Goal: Task Accomplishment & Management: Use online tool/utility

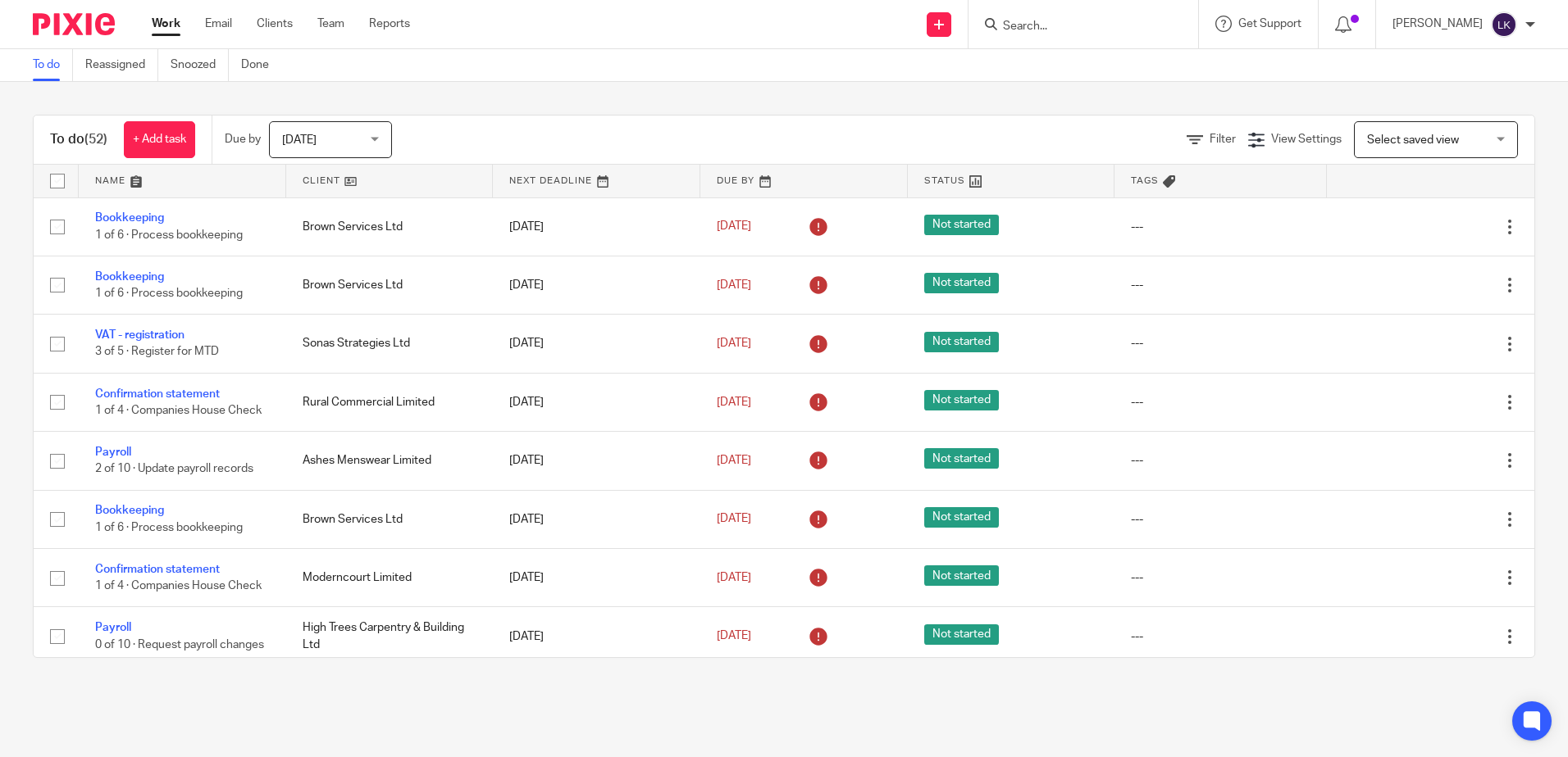
click at [587, 30] on div "Send new email Create task Add client Request signature Get Support Contact Sup…" at bounding box center [1001, 24] width 1133 height 48
click at [1028, 23] on input "Search" at bounding box center [1075, 27] width 148 height 15
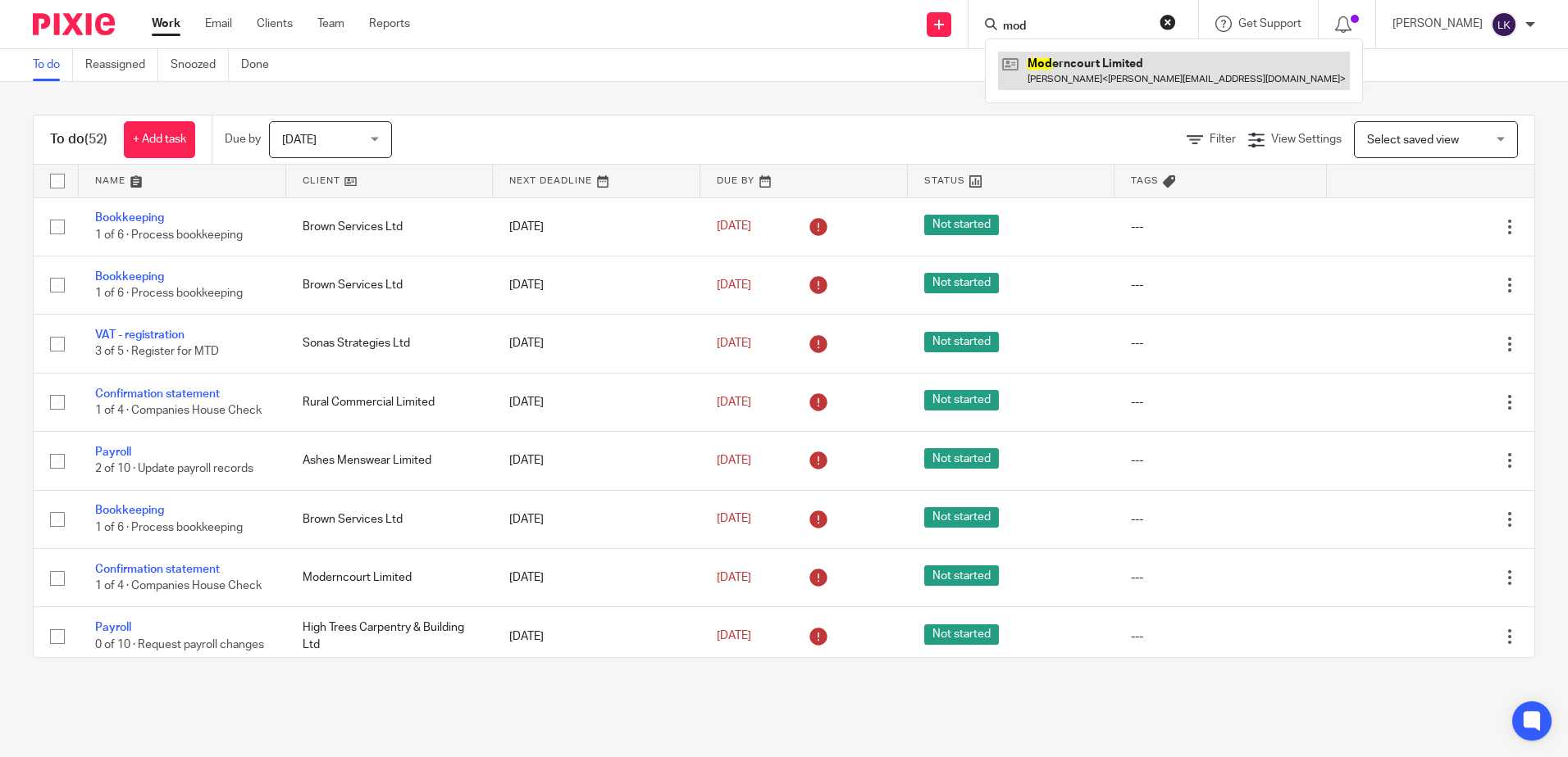
type input "mod"
click at [1088, 65] on link at bounding box center [1174, 71] width 352 height 38
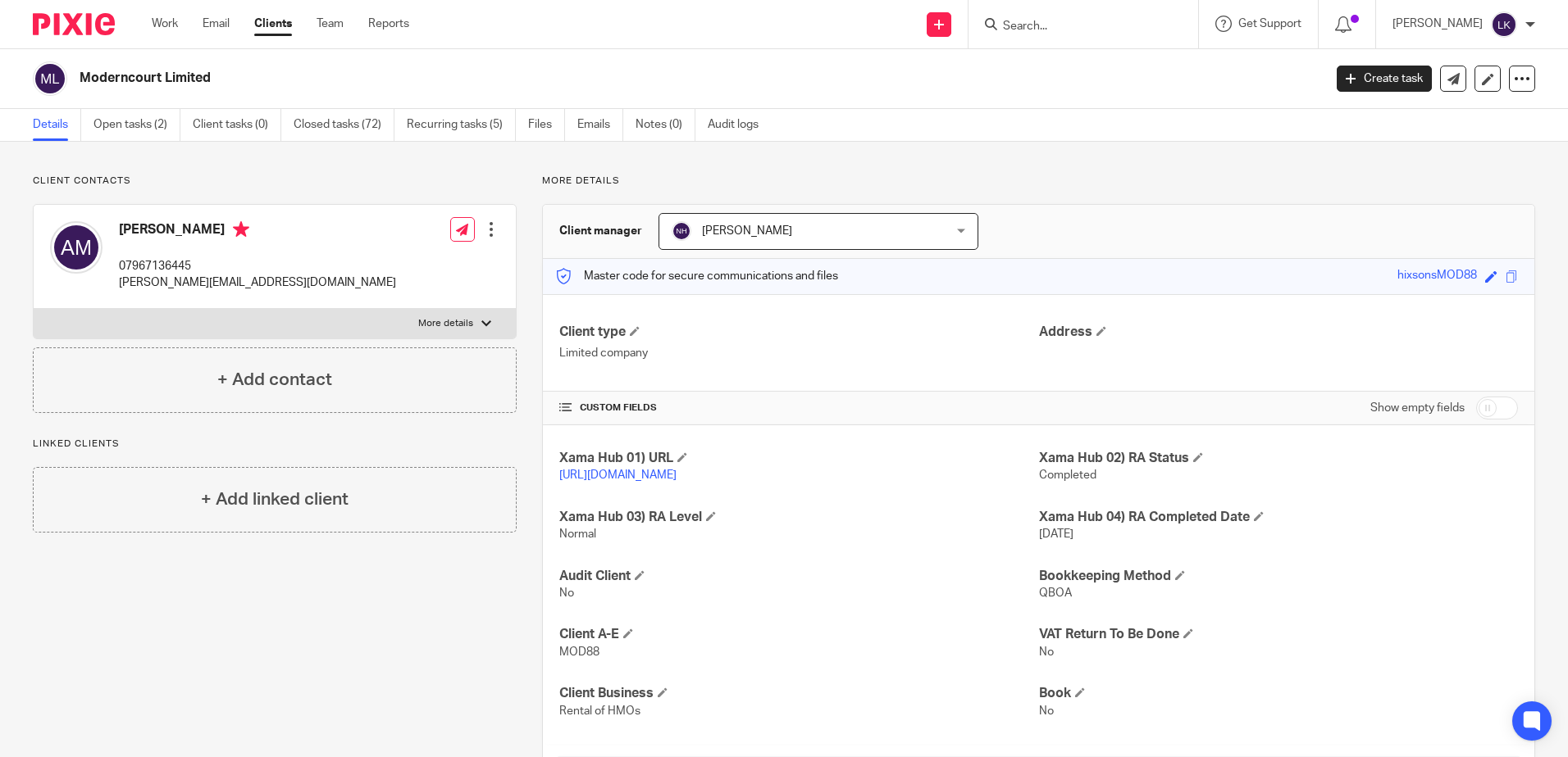
drag, startPoint x: 367, startPoint y: 174, endPoint x: 344, endPoint y: 180, distance: 23.8
click at [348, 179] on div "Client contacts Andrew McMullan 07967136445 andrew_mcmullan@yahoo.com Edit cont…" at bounding box center [784, 679] width 1568 height 1074
click at [140, 118] on link "Open tasks (2)" at bounding box center [137, 125] width 87 height 32
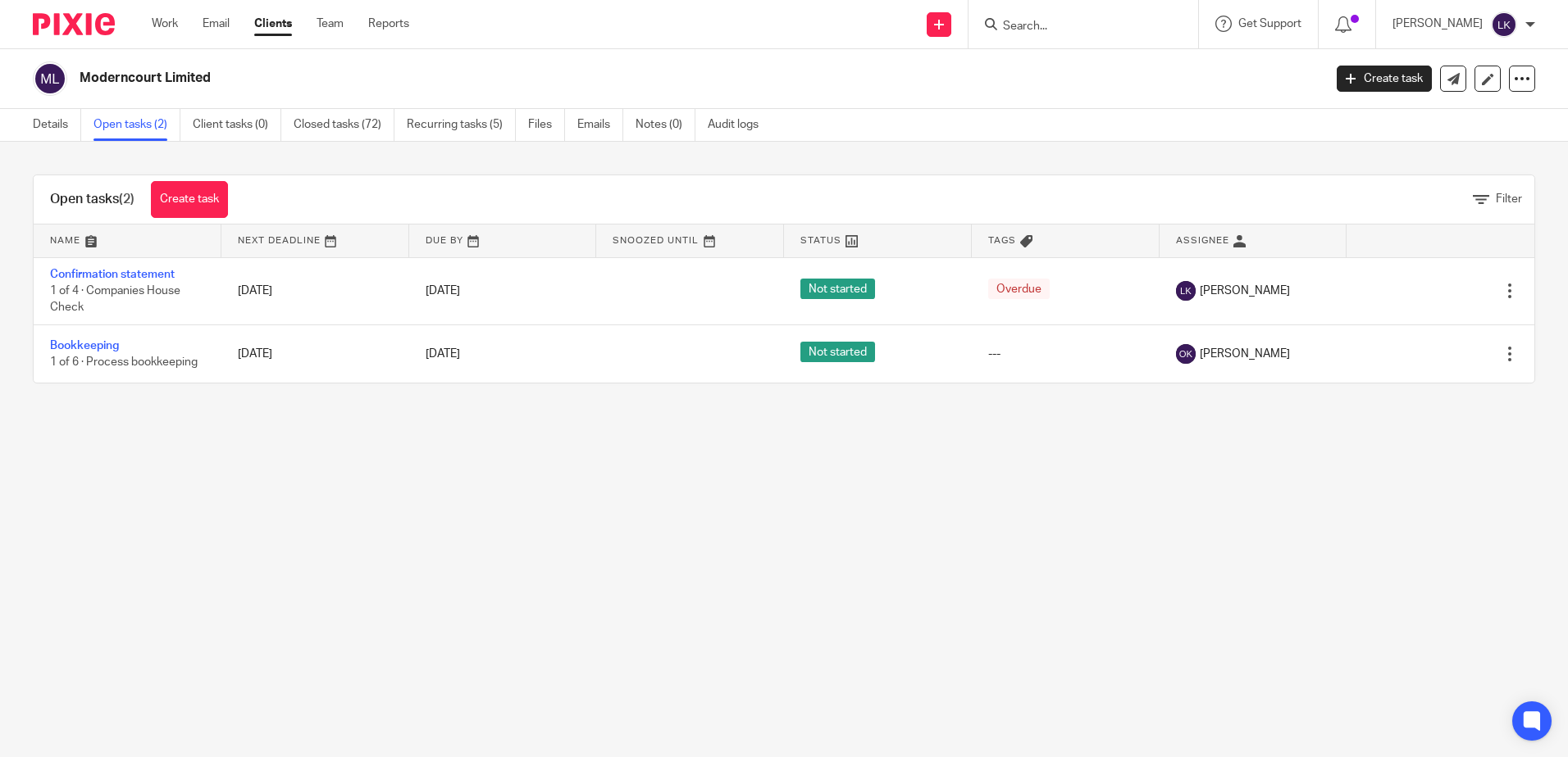
drag, startPoint x: 213, startPoint y: 78, endPoint x: 81, endPoint y: 78, distance: 132.0
click at [81, 78] on h2 "Moderncourt Limited" at bounding box center [571, 78] width 985 height 17
copy h2 "Moderncourt Limited"
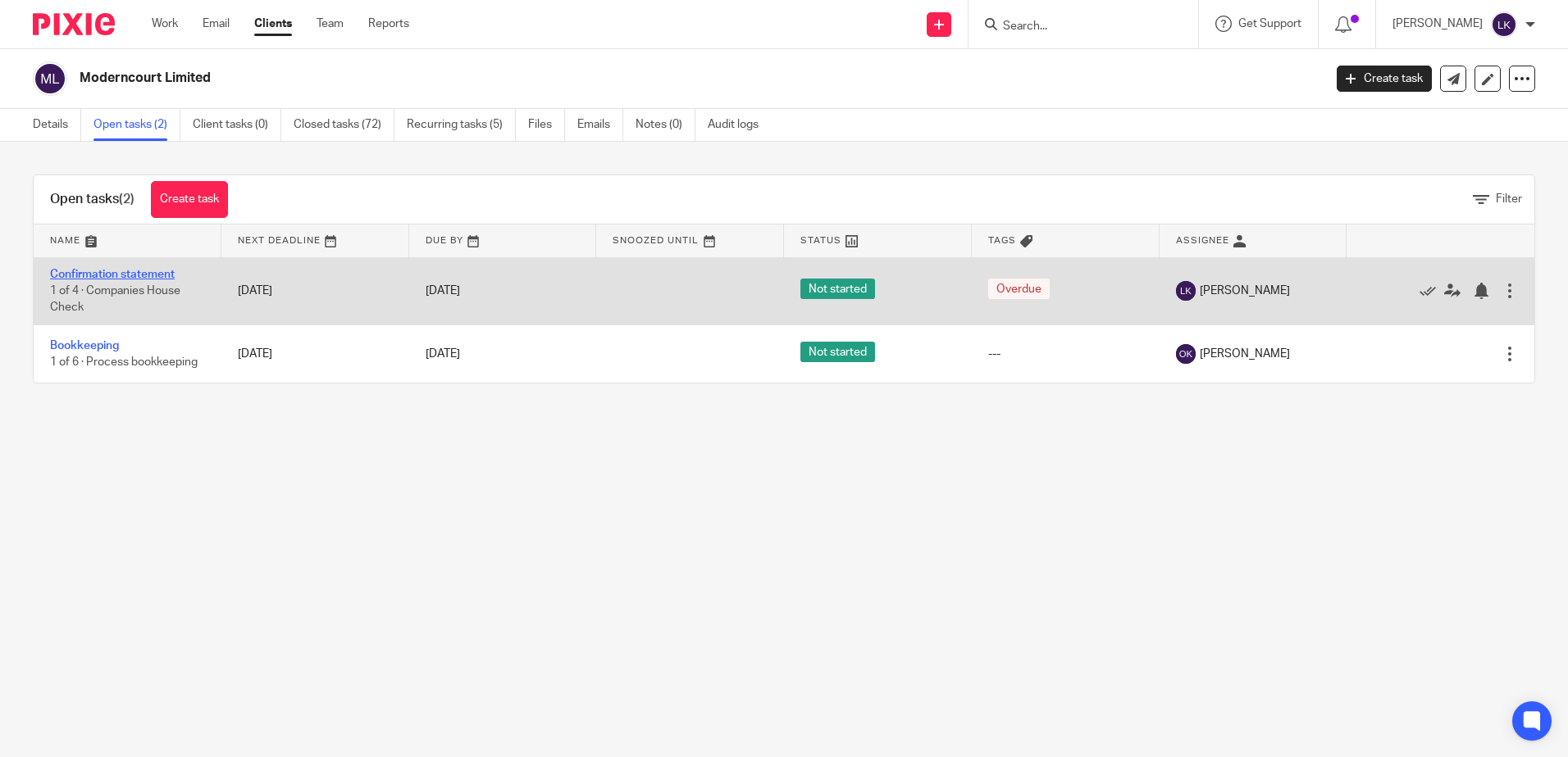
click at [105, 274] on link "Confirmation statement" at bounding box center [112, 274] width 125 height 11
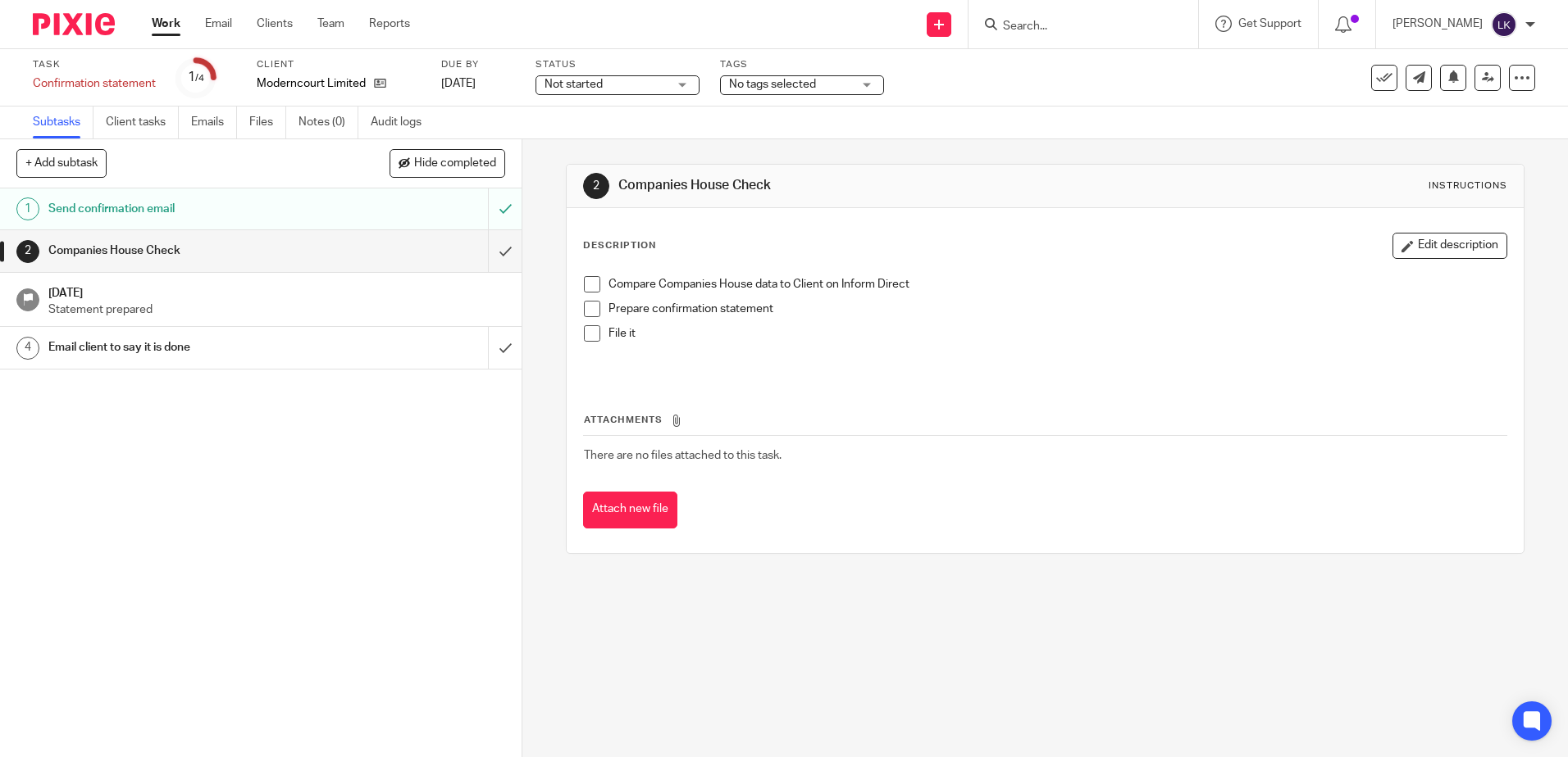
click at [587, 286] on span at bounding box center [591, 284] width 16 height 16
click at [583, 305] on span at bounding box center [591, 309] width 16 height 16
click at [583, 334] on span at bounding box center [591, 333] width 16 height 16
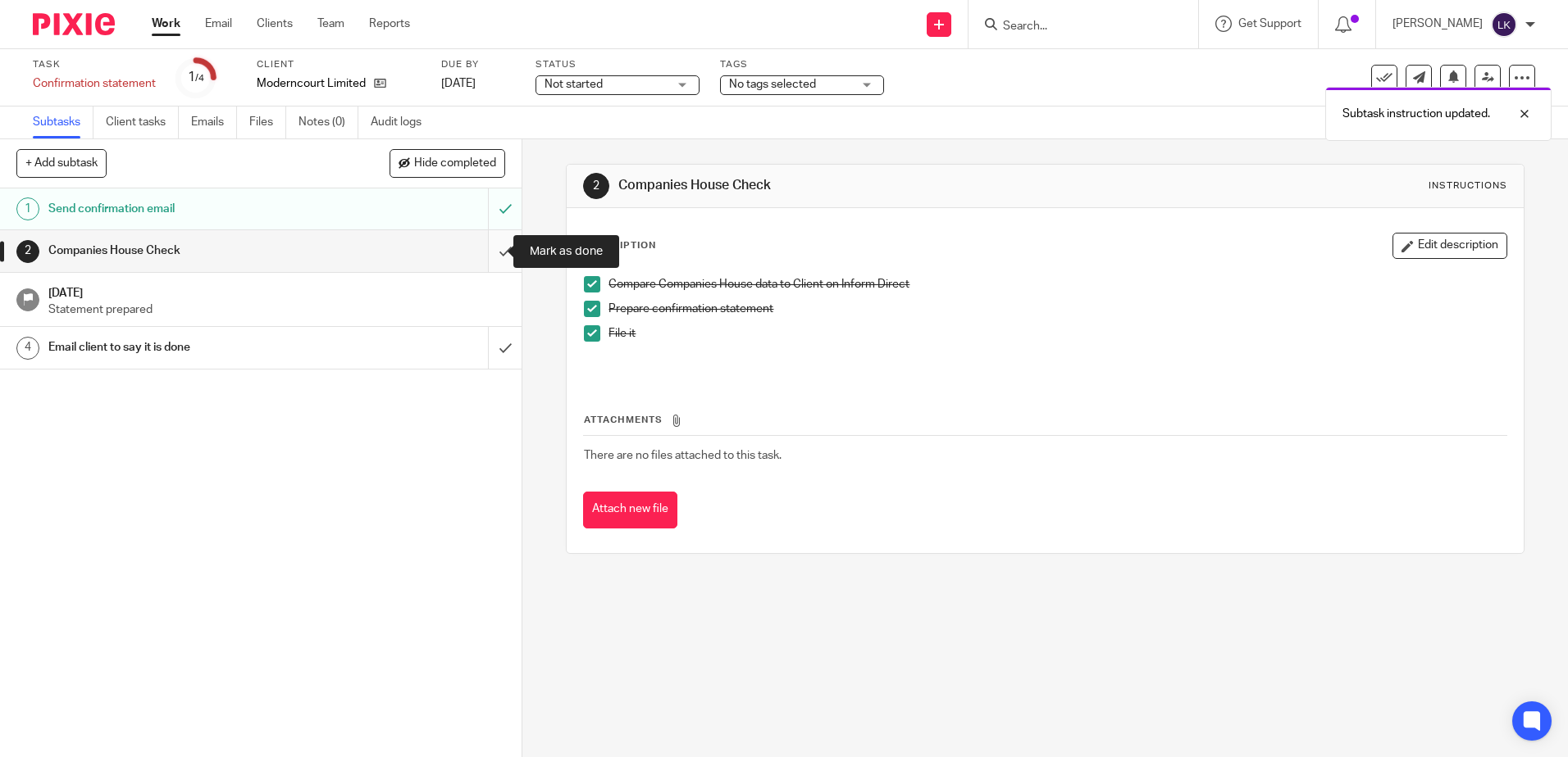
click at [485, 250] on input "submit" at bounding box center [261, 251] width 522 height 41
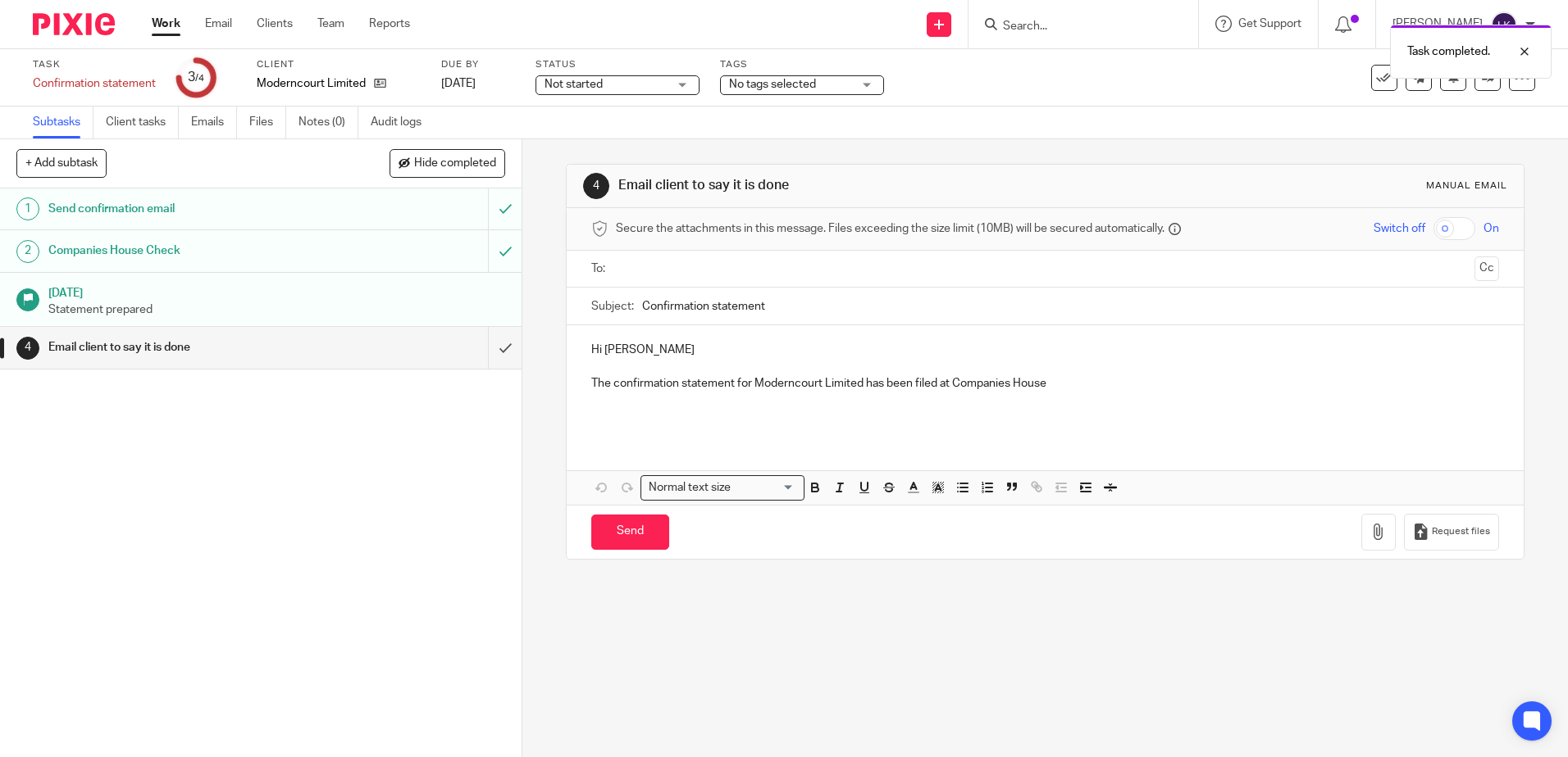
click at [598, 352] on p "Hi [PERSON_NAME]" at bounding box center [1045, 349] width 907 height 16
click at [661, 354] on p "Hello [PERSON_NAME]" at bounding box center [1045, 349] width 907 height 16
click at [592, 382] on p "The confirmation statement for Moderncourt Limited has been filed at Companies …" at bounding box center [1045, 383] width 907 height 16
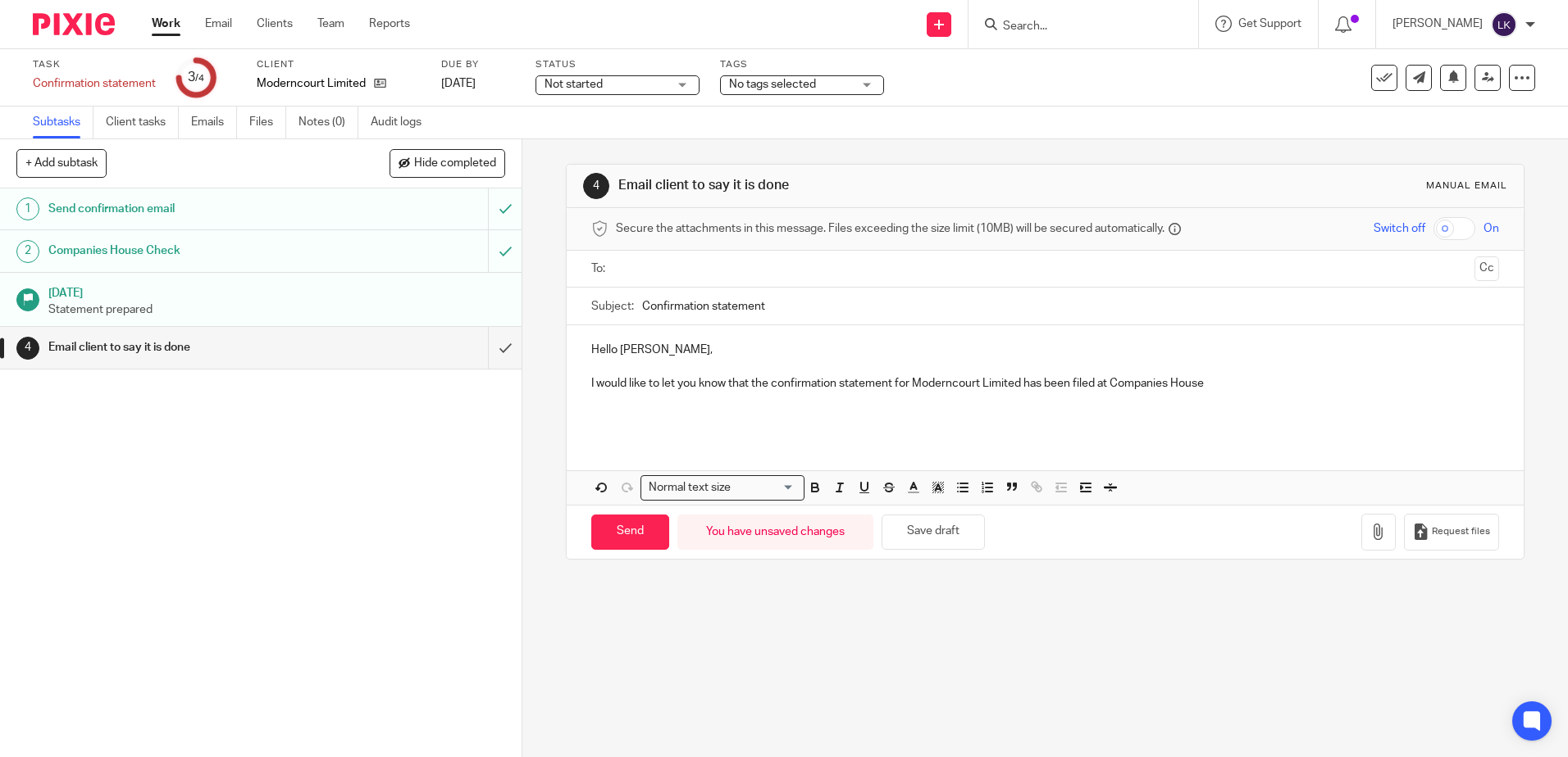
click at [1210, 391] on p "I would like to let you know that the confirmation statement for Moderncourt Li…" at bounding box center [1045, 383] width 907 height 16
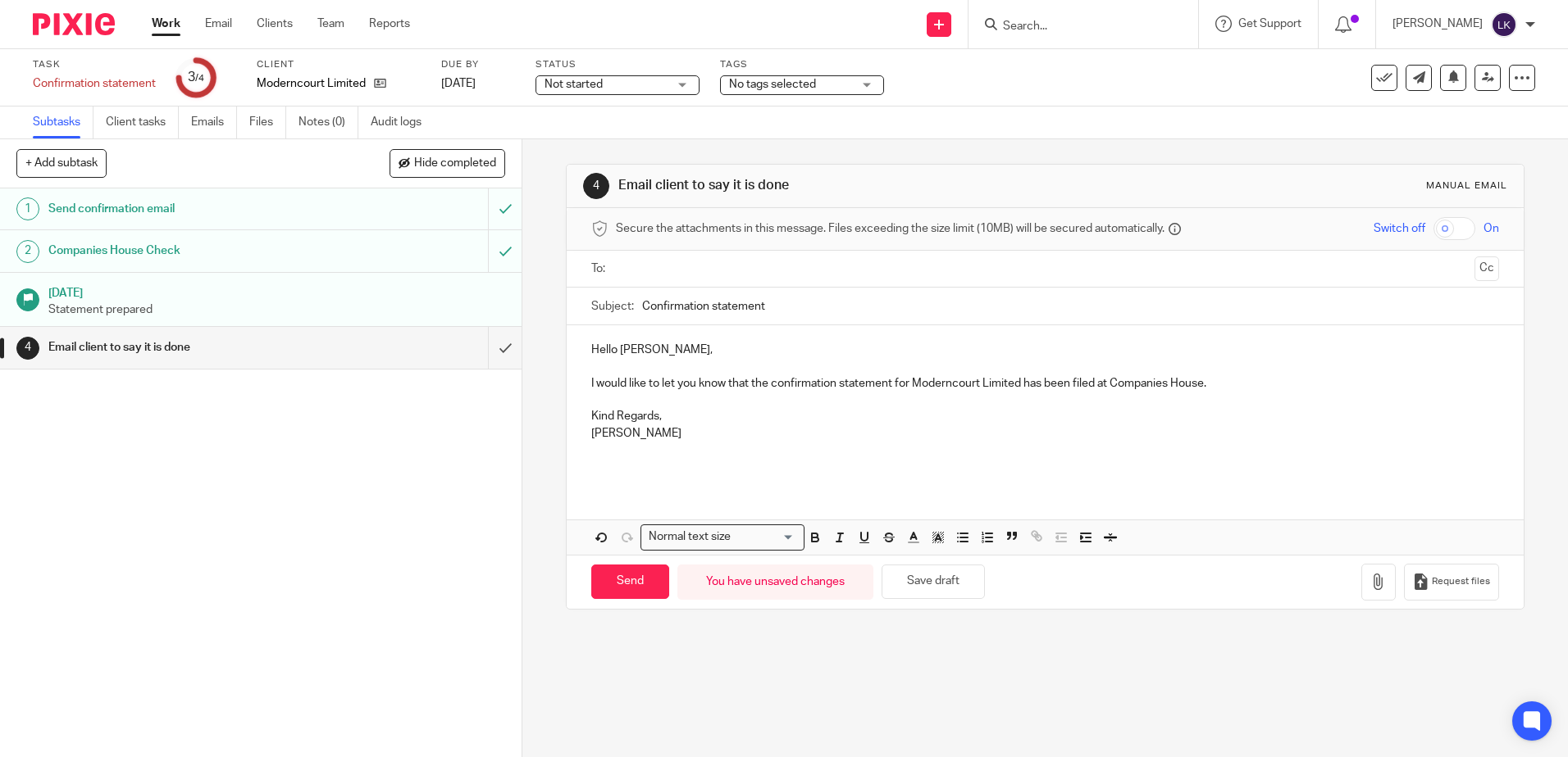
click at [683, 265] on input "text" at bounding box center [1044, 269] width 845 height 19
click at [623, 575] on input "Send" at bounding box center [630, 585] width 78 height 35
type input "Sent"
